Goal: Task Accomplishment & Management: Use online tool/utility

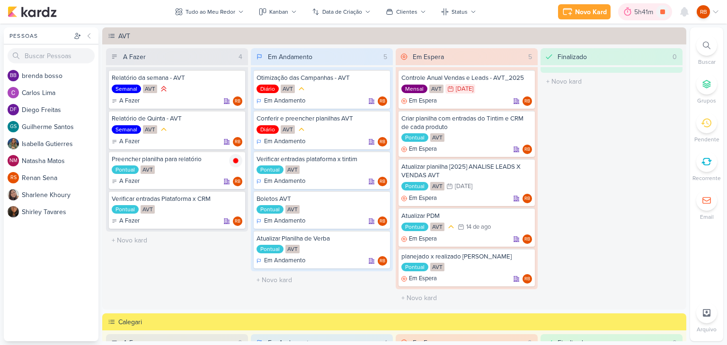
click at [637, 13] on div "5h41m" at bounding box center [645, 12] width 22 height 10
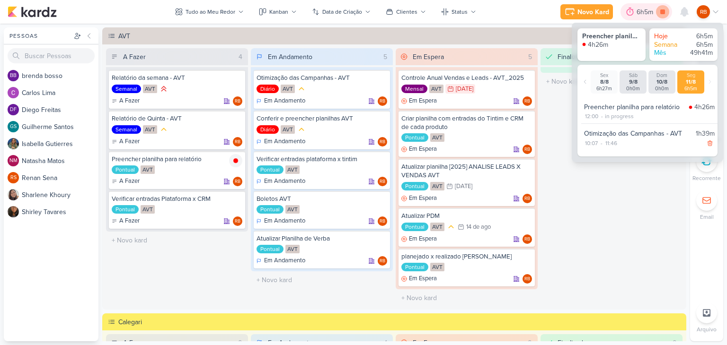
click at [663, 12] on icon at bounding box center [662, 11] width 5 height 5
click at [654, 10] on div "6h5m" at bounding box center [659, 12] width 19 height 10
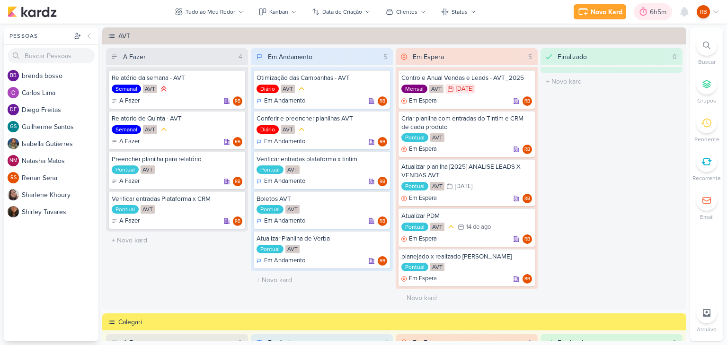
click at [654, 10] on div "6h5m" at bounding box center [659, 12] width 19 height 10
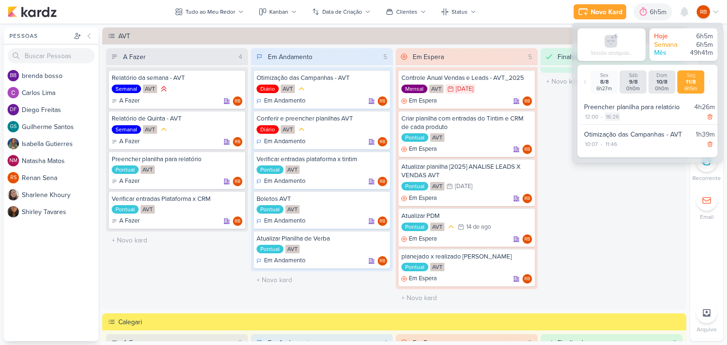
click at [613, 116] on div "16:26" at bounding box center [612, 117] width 15 height 9
select select "16"
select select "26"
click at [611, 130] on select "00 01 02 03 04 05 06 07 08 09 10 11 12 13 14 15 16 17 18 19 20 21 22 23" at bounding box center [611, 129] width 13 height 11
select select "14"
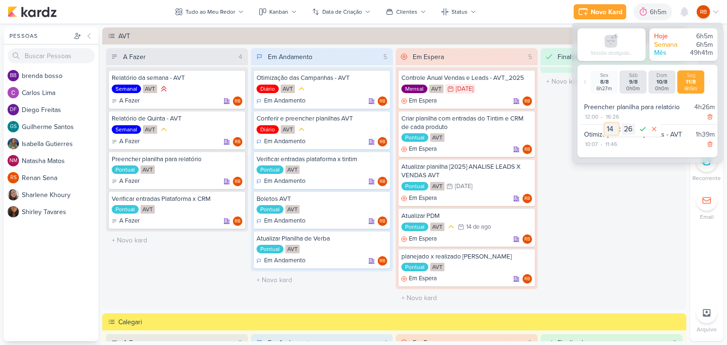
click at [605, 124] on select "00 01 02 03 04 05 06 07 08 09 10 11 12 13 14 15 16 17 18 19 20 21 22 23" at bounding box center [611, 129] width 13 height 11
click at [631, 127] on select "00 01 02 03 04 05 06 07 08 09 10 11 12 13 14 15 16 17 18 19 20 21 22 23 24 25 2…" at bounding box center [628, 129] width 13 height 11
select select "45"
click at [622, 124] on select "00 01 02 03 04 05 06 07 08 09 10 11 12 13 14 15 16 17 18 19 20 21 22 23 24 25 2…" at bounding box center [628, 129] width 13 height 11
click at [644, 130] on icon at bounding box center [642, 129] width 11 height 11
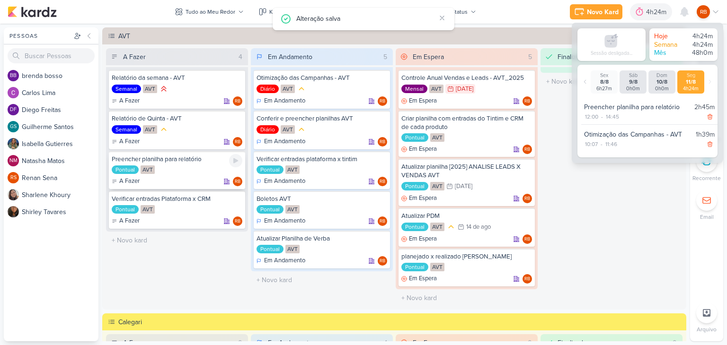
click at [192, 174] on div "Pontual AVT" at bounding box center [177, 170] width 131 height 9
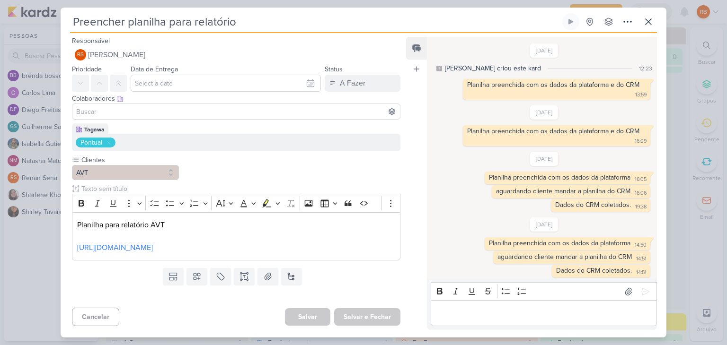
scroll to position [354, 0]
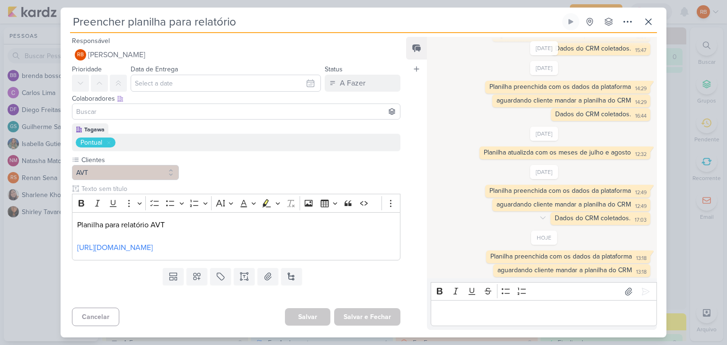
click at [604, 218] on div "Dados do CRM coletados." at bounding box center [593, 218] width 76 height 8
copy div "Dados do CRM coletados. 17:03"
click at [543, 307] on div "Editor editing area: main" at bounding box center [544, 314] width 226 height 26
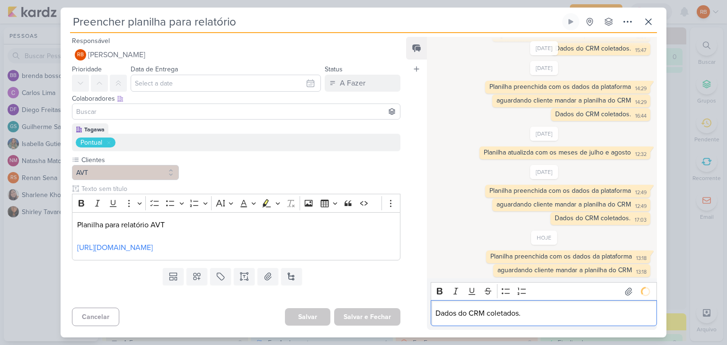
scroll to position [367, 0]
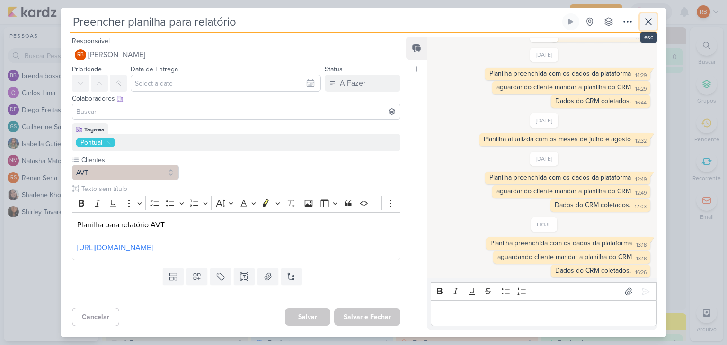
click at [647, 19] on icon at bounding box center [648, 21] width 11 height 11
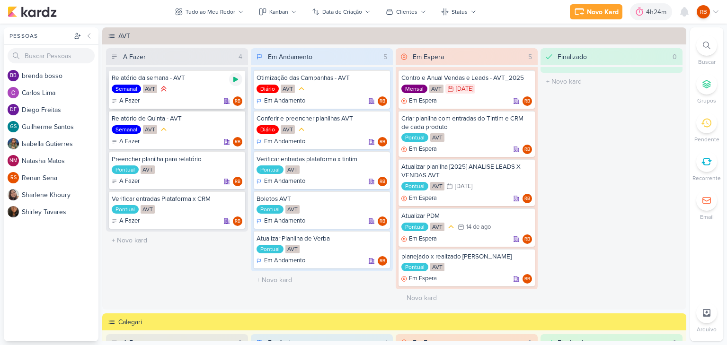
click at [237, 80] on icon at bounding box center [235, 79] width 5 height 5
click at [636, 9] on div "4h24m" at bounding box center [644, 12] width 23 height 10
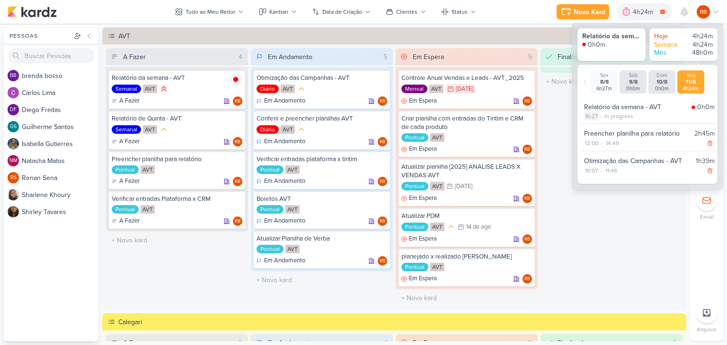
click at [591, 115] on div "16:27" at bounding box center [591, 116] width 15 height 9
select select "16"
select select "27"
click at [592, 125] on select "00 01 02 03 04 05 06 07 08 09 10 11 12 13 14 15 16 17 18 19 20 21 22 23" at bounding box center [590, 128] width 13 height 11
select select "15"
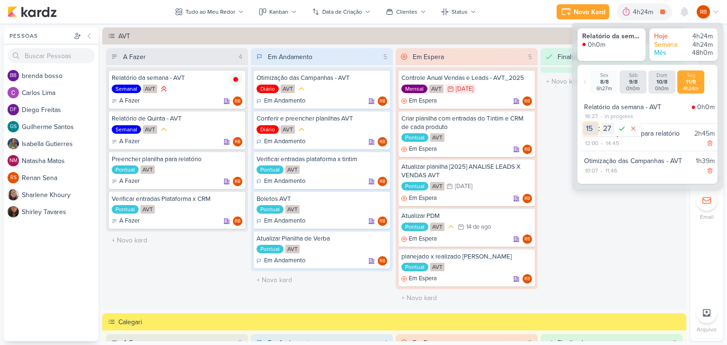
click at [584, 123] on select "00 01 02 03 04 05 06 07 08 09 10 11 12 13 14 15 16 17 18 19 20 21 22 23" at bounding box center [590, 128] width 13 height 11
click at [607, 127] on select "00 01 02 03 04 05 06 07 08 09 10 11 12 13 14 15 16 17 18 19 20 21 22 23 24 25 2…" at bounding box center [607, 128] width 13 height 11
select select "0"
click at [601, 123] on select "00 01 02 03 04 05 06 07 08 09 10 11 12 13 14 15 16 17 18 19 20 21 22 23 24 25 2…" at bounding box center [607, 128] width 13 height 11
click at [622, 130] on icon at bounding box center [621, 128] width 11 height 11
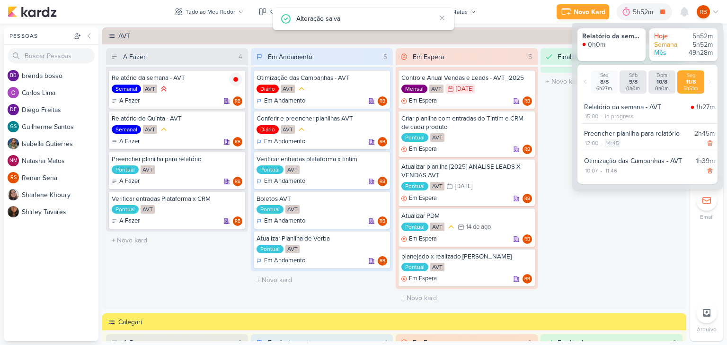
click at [613, 144] on div "14:45" at bounding box center [612, 143] width 15 height 9
select select "14"
click at [628, 155] on select "00 01 02 03 04 05 06 07 08 09 10 11 12 13 14 15 16 17 18 19 20 21 22 23 24 25 2…" at bounding box center [628, 155] width 13 height 11
select select "51"
click at [622, 150] on select "00 01 02 03 04 05 06 07 08 09 10 11 12 13 14 15 16 17 18 19 20 21 22 23 24 25 2…" at bounding box center [628, 155] width 13 height 11
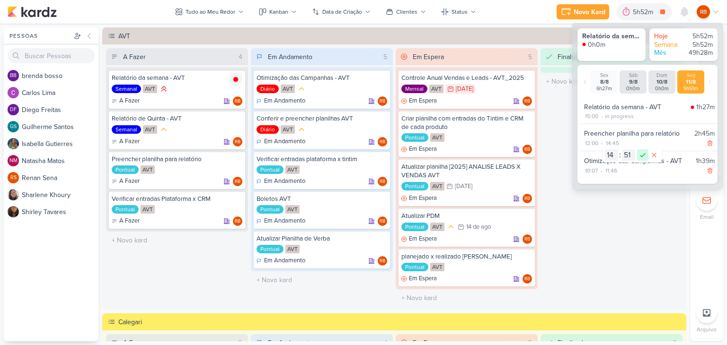
click at [644, 158] on icon at bounding box center [642, 155] width 11 height 11
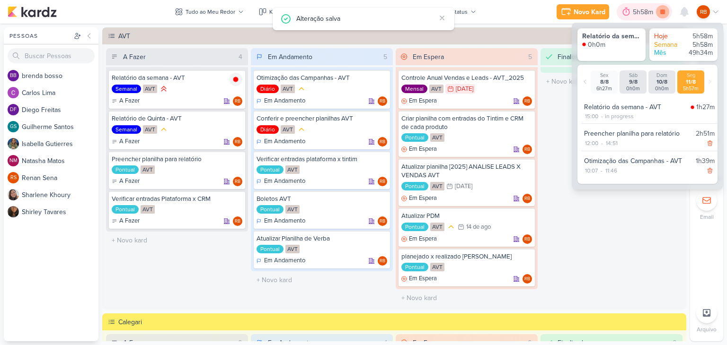
click at [666, 10] on icon at bounding box center [662, 11] width 13 height 13
click at [642, 114] on div "15:00 - in progress" at bounding box center [649, 116] width 131 height 9
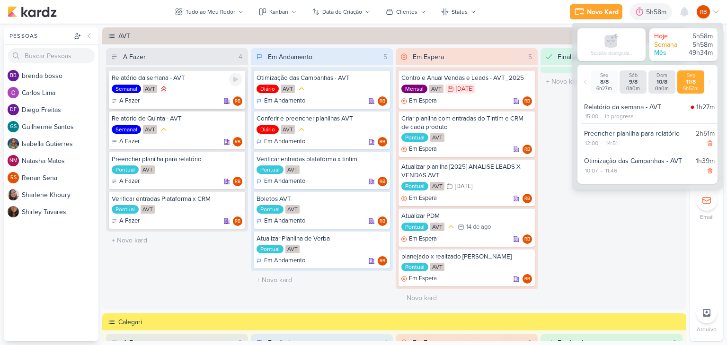
click at [183, 88] on div "Semanal AVT" at bounding box center [177, 89] width 131 height 10
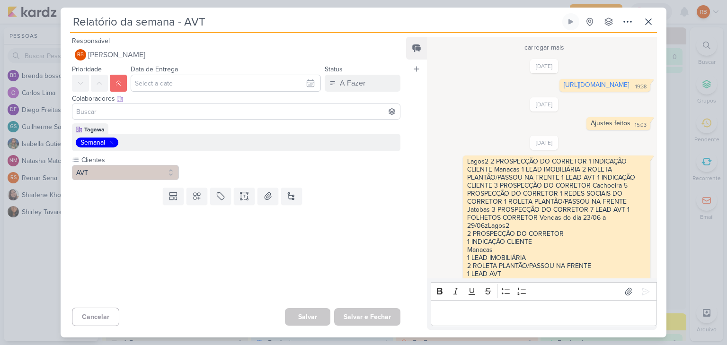
scroll to position [798, 0]
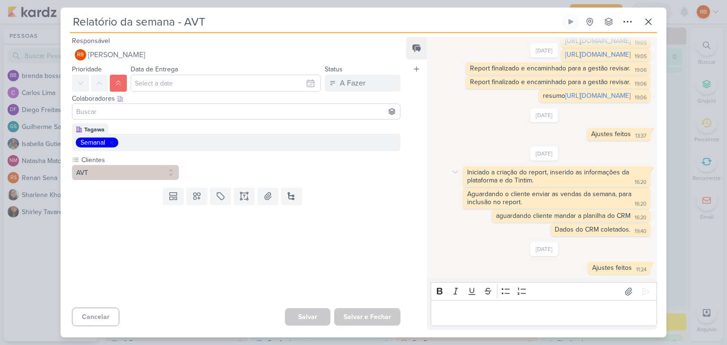
click at [562, 176] on div "Iniciado a criação do report, inserido as informações da plataforma e do Tintim." at bounding box center [549, 176] width 164 height 16
copy div "Iniciado a criação do report, inserido as informações da plataforma e do Tintim…"
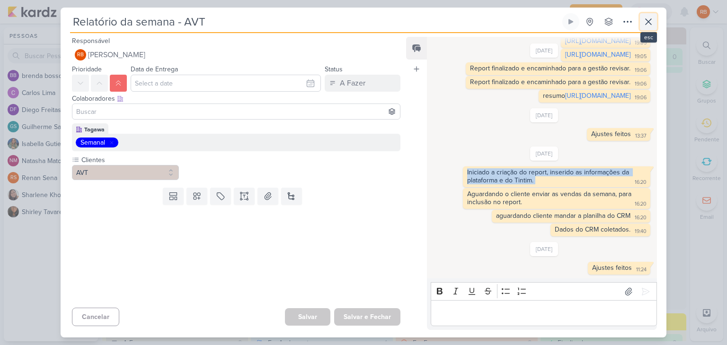
click at [651, 21] on icon at bounding box center [648, 21] width 11 height 11
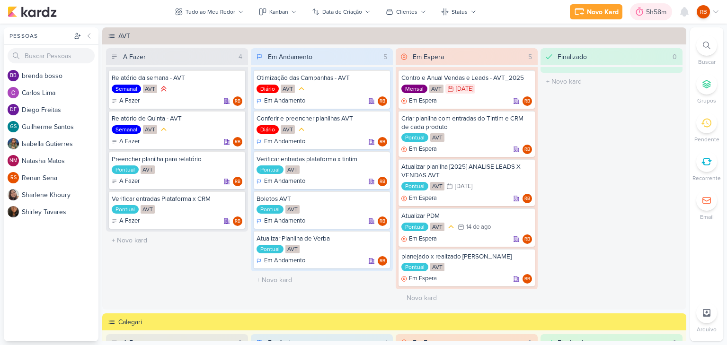
click at [659, 10] on div "5h58m" at bounding box center [657, 12] width 23 height 10
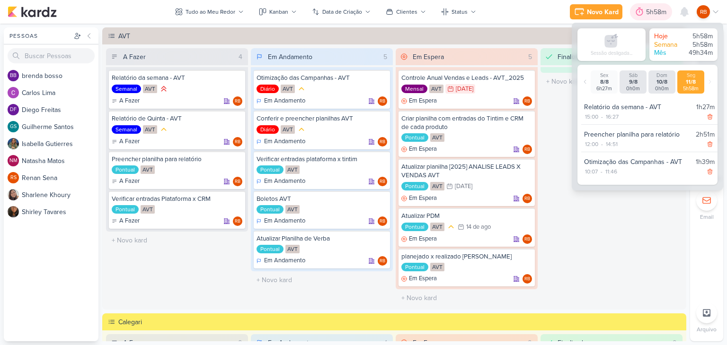
click at [659, 10] on div "5h58m" at bounding box center [657, 12] width 23 height 10
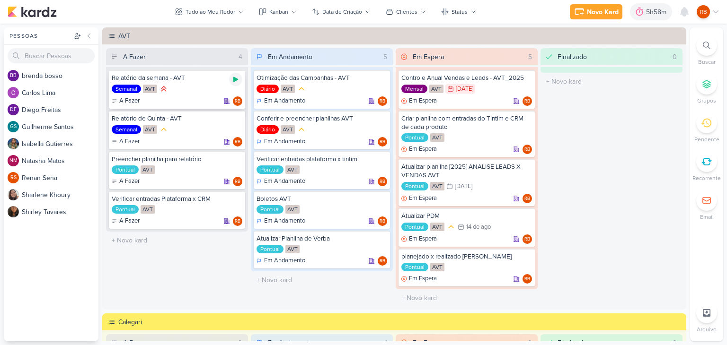
click at [235, 80] on icon at bounding box center [235, 79] width 5 height 5
click at [639, 10] on div "5h58m" at bounding box center [644, 12] width 23 height 10
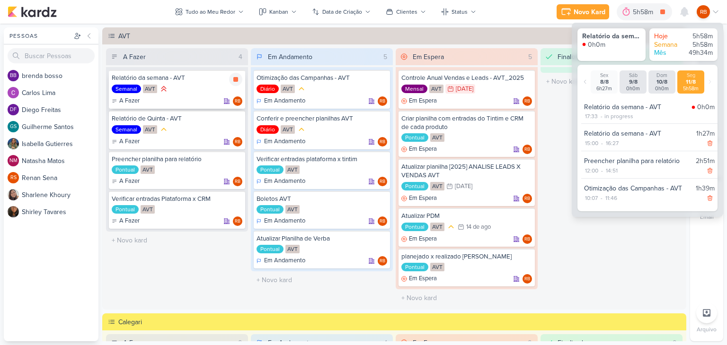
click at [182, 92] on div "Semanal AVT" at bounding box center [177, 89] width 131 height 10
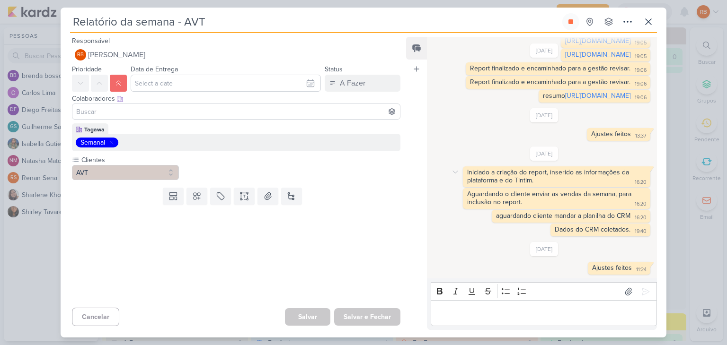
click at [557, 175] on div "Iniciado a criação do report, inserido as informações da plataforma e do Tintim." at bounding box center [549, 176] width 164 height 16
copy div "Iniciado a criação do report, inserido as informações da plataforma e do Tintim…"
click at [491, 313] on p "Editor editing area: main" at bounding box center [543, 313] width 216 height 11
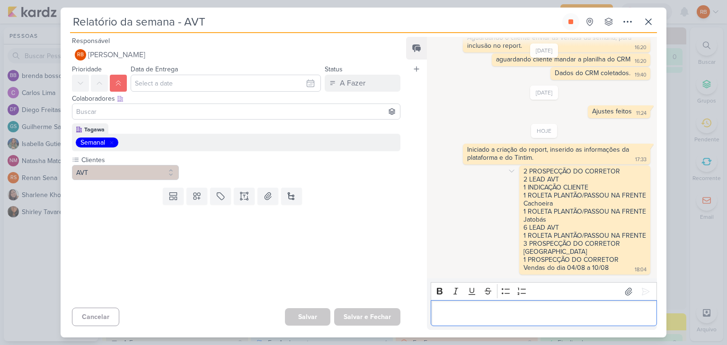
scroll to position [953, 0]
click at [626, 293] on icon at bounding box center [628, 291] width 9 height 9
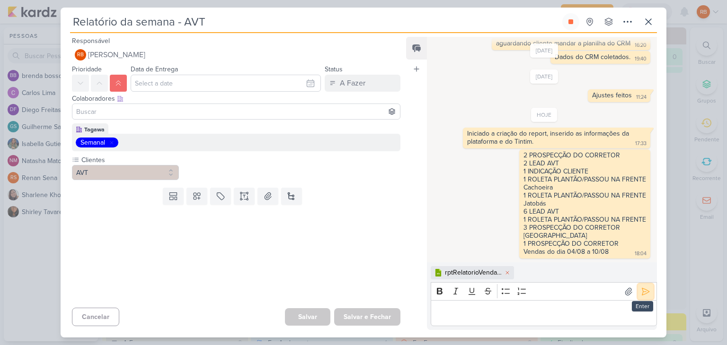
click at [644, 287] on icon at bounding box center [645, 291] width 9 height 9
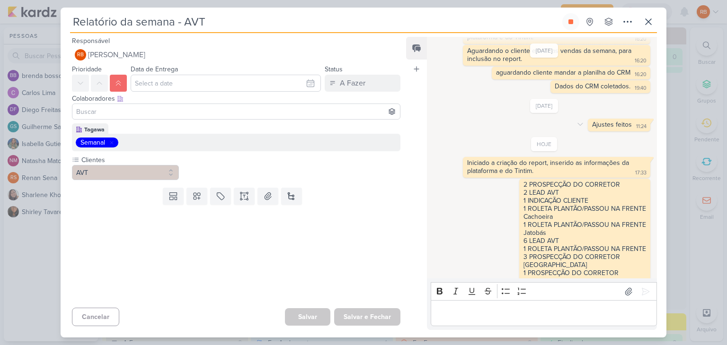
scroll to position [989, 0]
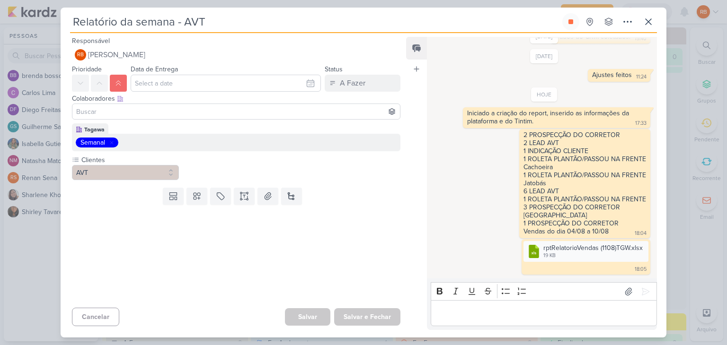
click at [487, 310] on p "Editor editing area: main" at bounding box center [543, 313] width 216 height 11
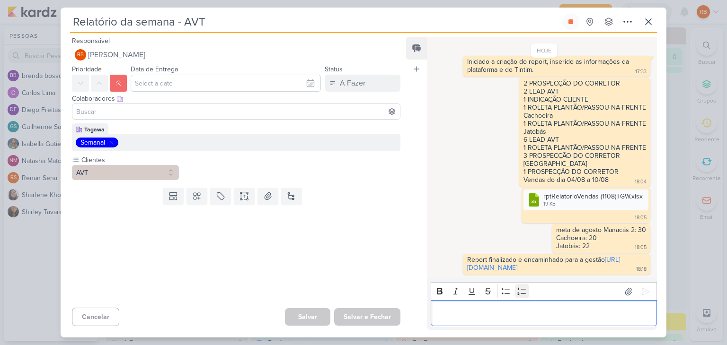
scroll to position [1048, 0]
click at [646, 21] on icon at bounding box center [648, 21] width 11 height 11
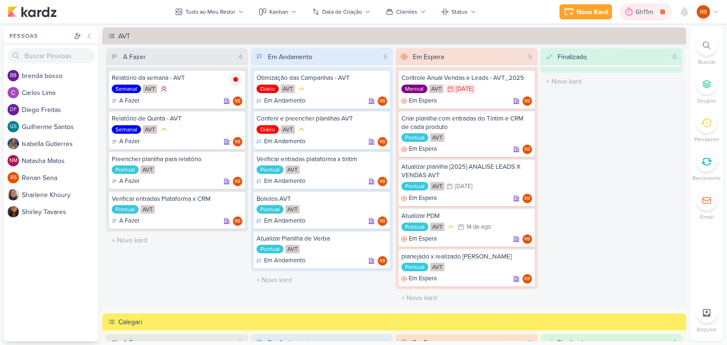
click at [647, 9] on div "6h11m" at bounding box center [646, 12] width 20 height 10
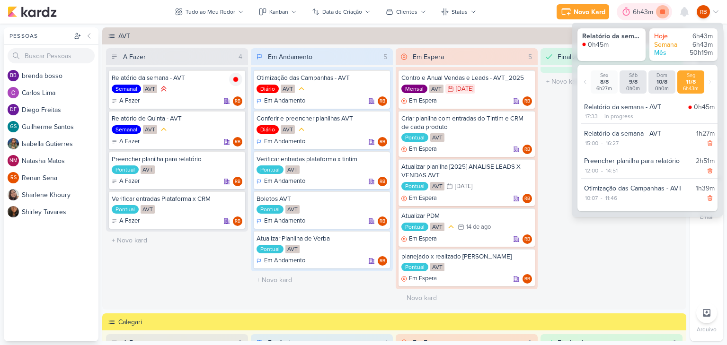
click at [661, 12] on icon at bounding box center [662, 11] width 5 height 5
click at [564, 242] on div "Finalizado 0 O título do kard deve ter menos que 100 caracteres" at bounding box center [611, 177] width 142 height 259
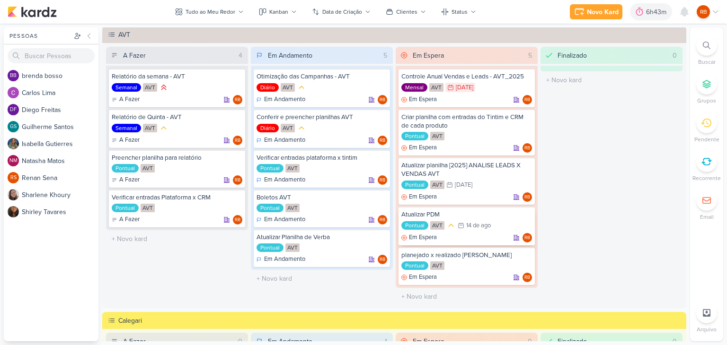
scroll to position [0, 0]
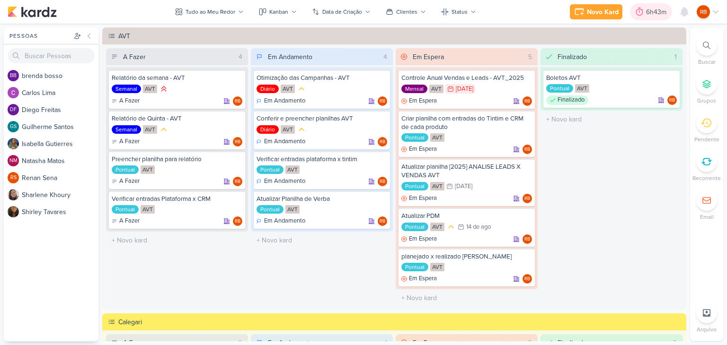
click at [651, 10] on div "6h43m" at bounding box center [657, 12] width 23 height 10
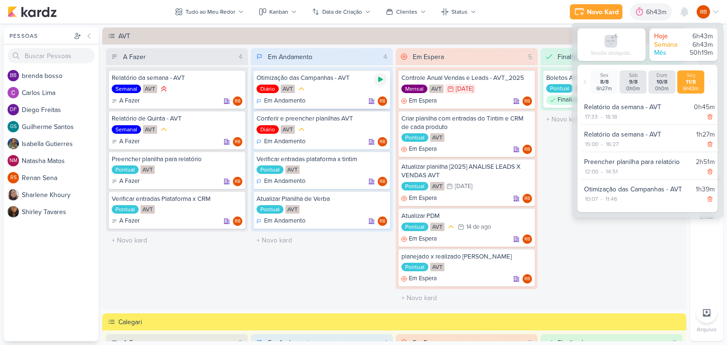
click at [380, 78] on icon at bounding box center [381, 80] width 8 height 8
click at [646, 12] on div "6h43m" at bounding box center [644, 12] width 23 height 10
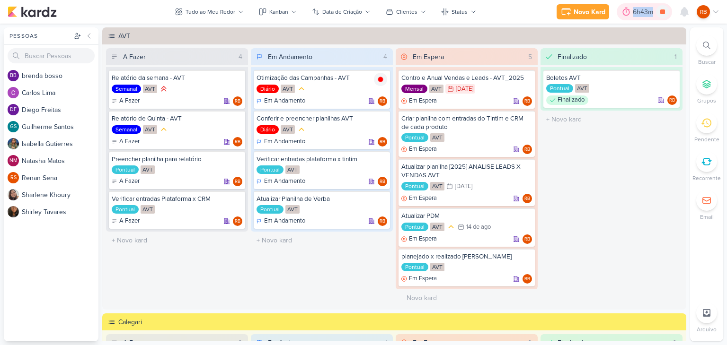
click at [646, 12] on div "6h43m" at bounding box center [644, 12] width 23 height 10
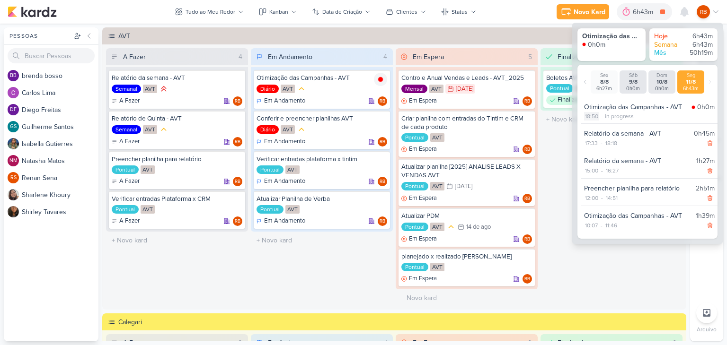
click at [596, 118] on div "18:50" at bounding box center [591, 116] width 15 height 9
select select "18"
click at [607, 127] on select "00 01 02 03 04 05 06 07 08 09 10 11 12 13 14 15 16 17 18 19 20 21 22 23 24 25 2…" at bounding box center [607, 128] width 13 height 11
select select "21"
click at [601, 123] on select "00 01 02 03 04 05 06 07 08 09 10 11 12 13 14 15 16 17 18 19 20 21 22 23 24 25 2…" at bounding box center [607, 128] width 13 height 11
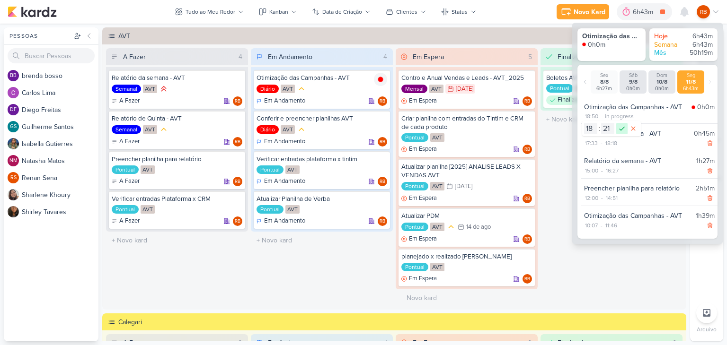
click at [621, 125] on icon at bounding box center [621, 128] width 11 height 11
click at [639, 16] on div "7h14m" at bounding box center [645, 12] width 21 height 10
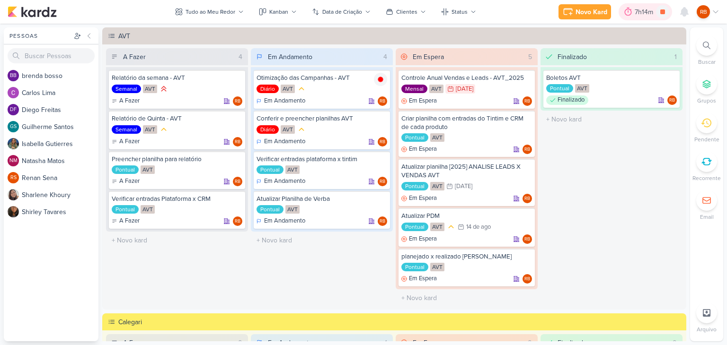
click at [647, 10] on div "7h14m" at bounding box center [645, 12] width 21 height 10
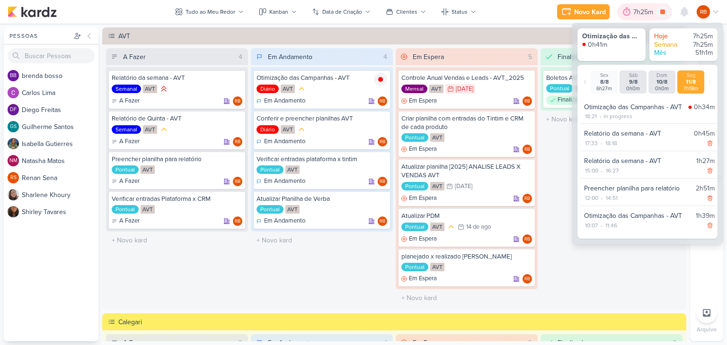
click at [646, 13] on div "7h25m" at bounding box center [644, 12] width 23 height 10
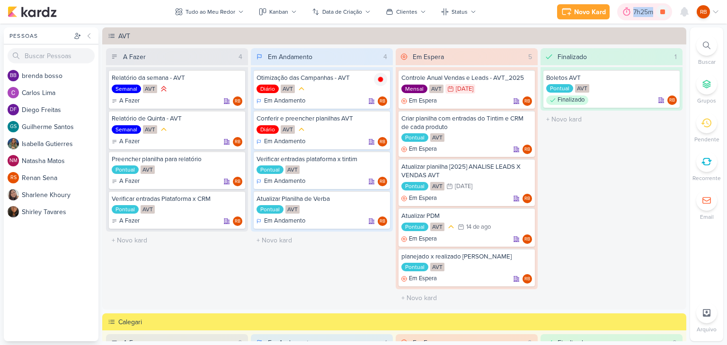
click at [646, 13] on div "7h25m" at bounding box center [644, 12] width 23 height 10
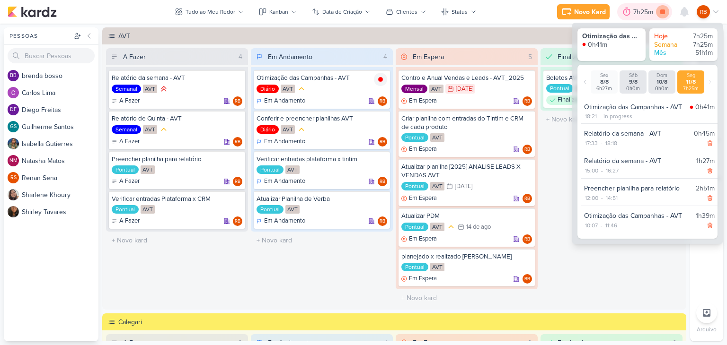
click at [664, 10] on icon at bounding box center [662, 11] width 5 height 5
click at [658, 7] on div "7h25m" at bounding box center [657, 12] width 23 height 10
